Goal: Find specific page/section: Find specific page/section

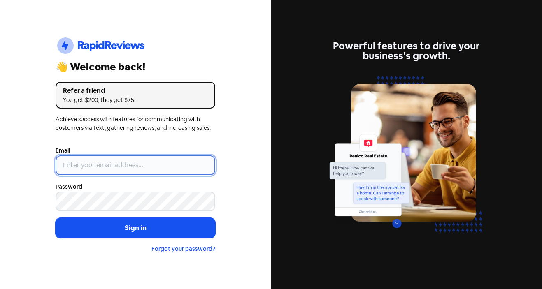
click at [166, 162] on input "email" at bounding box center [136, 166] width 160 height 20
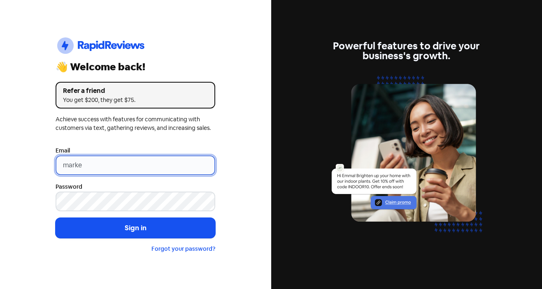
click at [56, 218] on button "Sign in" at bounding box center [136, 228] width 160 height 21
type input "[EMAIL_ADDRESS][DOMAIN_NAME]"
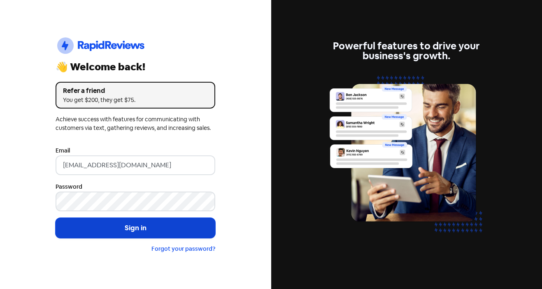
click at [176, 231] on button "Sign in" at bounding box center [136, 228] width 160 height 21
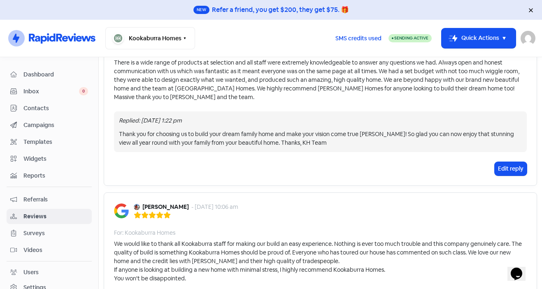
scroll to position [1616, 0]
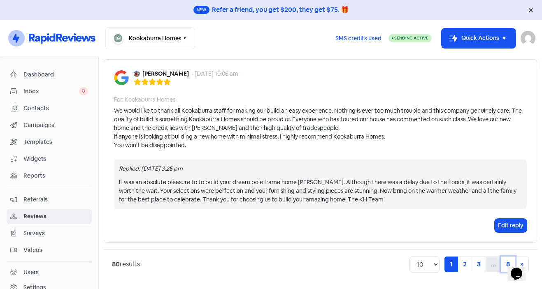
click at [504, 266] on link "8" at bounding box center [508, 265] width 14 height 16
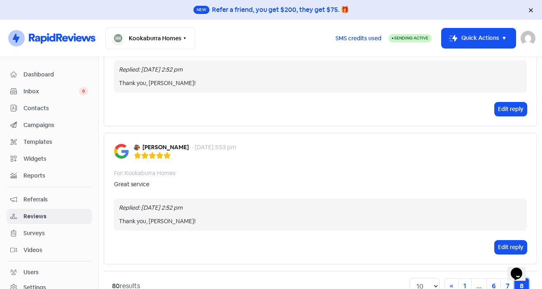
scroll to position [1288, 0]
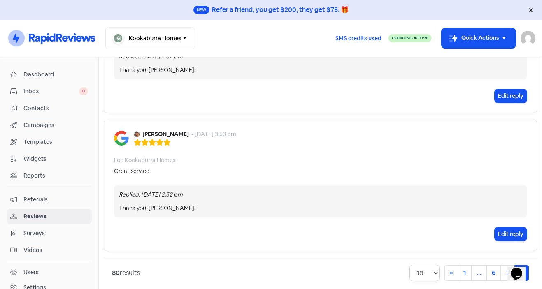
click at [425, 266] on select "10 20 30 50 100" at bounding box center [425, 273] width 30 height 16
click at [428, 271] on select "10 20 30 50 100" at bounding box center [425, 273] width 30 height 16
click at [489, 271] on link "6" at bounding box center [494, 274] width 14 height 16
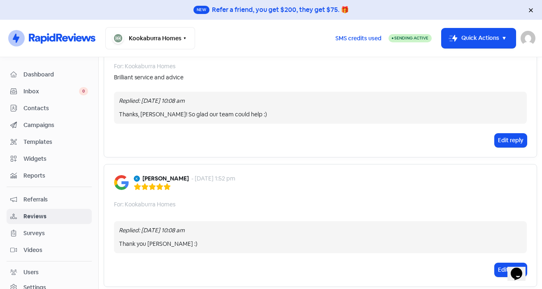
scroll to position [1210, 0]
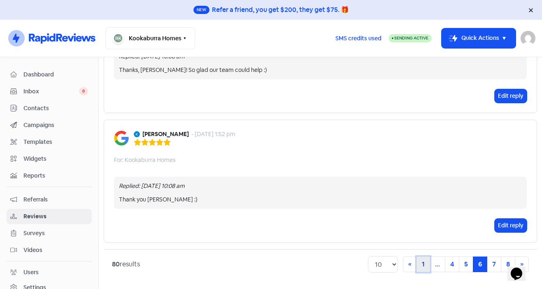
click at [417, 264] on link "1" at bounding box center [424, 265] width 14 height 16
